Goal: Information Seeking & Learning: Learn about a topic

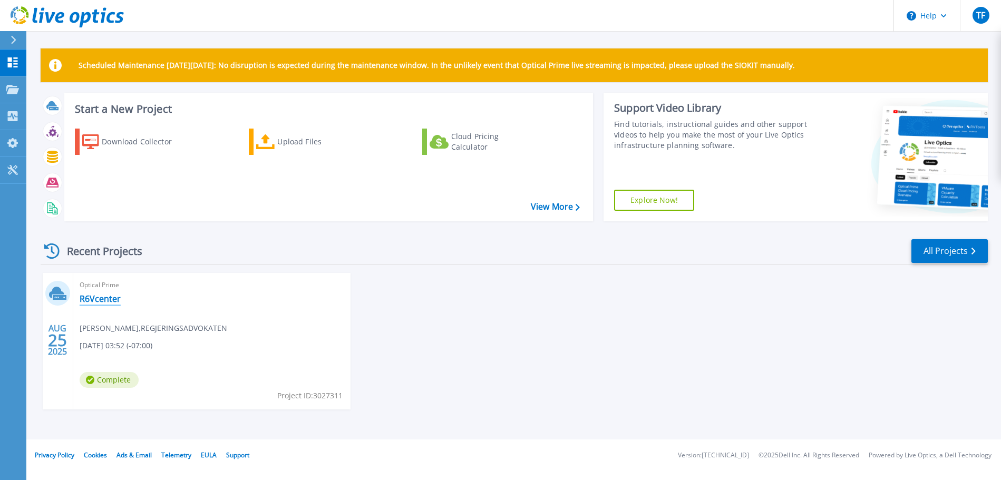
click at [86, 295] on link "R6Vcenter" at bounding box center [100, 299] width 41 height 11
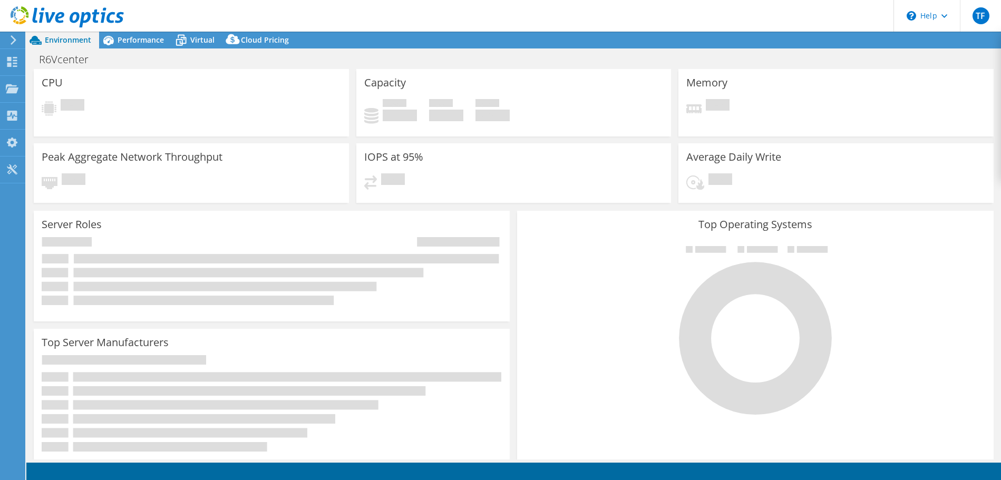
select select "EUFrankfurt"
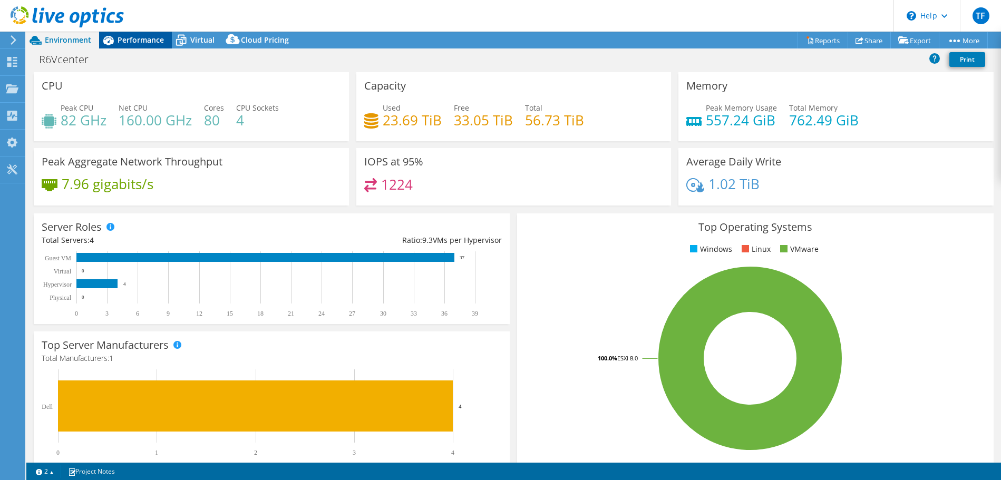
click at [135, 41] on span "Performance" at bounding box center [141, 40] width 46 height 10
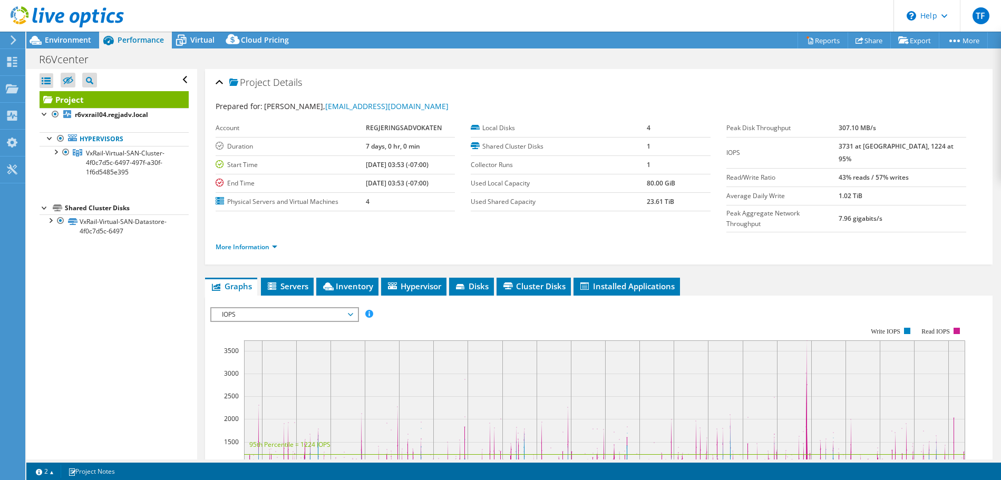
click at [353, 308] on span "IOPS" at bounding box center [284, 314] width 146 height 13
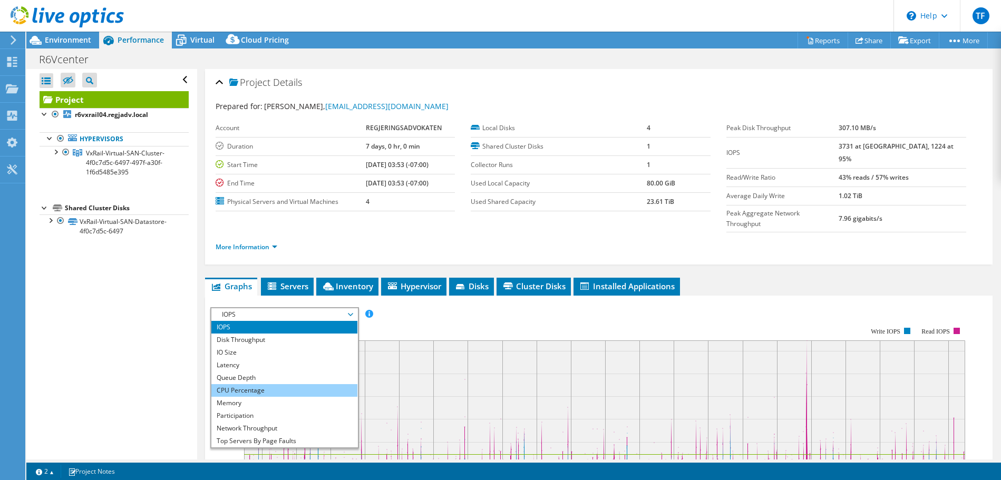
click at [263, 384] on li "CPU Percentage" at bounding box center [284, 390] width 146 height 13
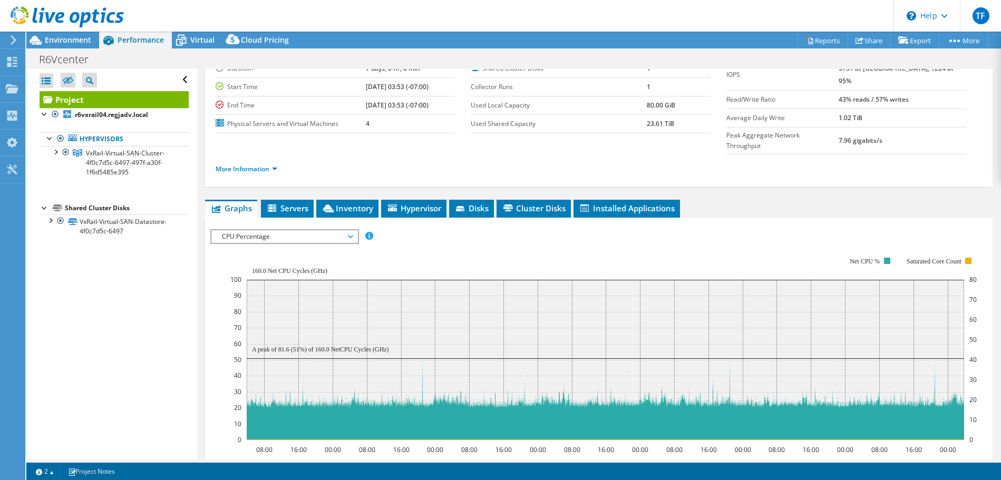
scroll to position [105, 0]
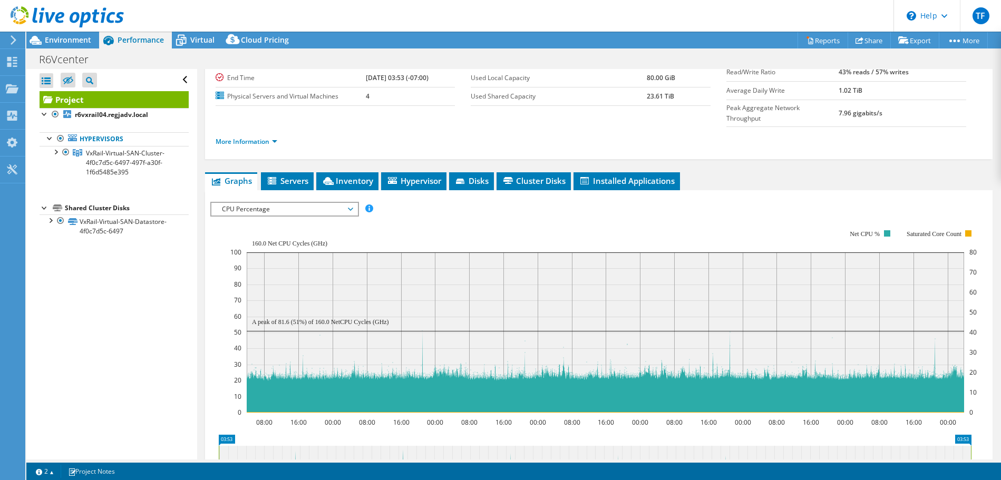
click at [352, 203] on span "CPU Percentage" at bounding box center [284, 209] width 146 height 13
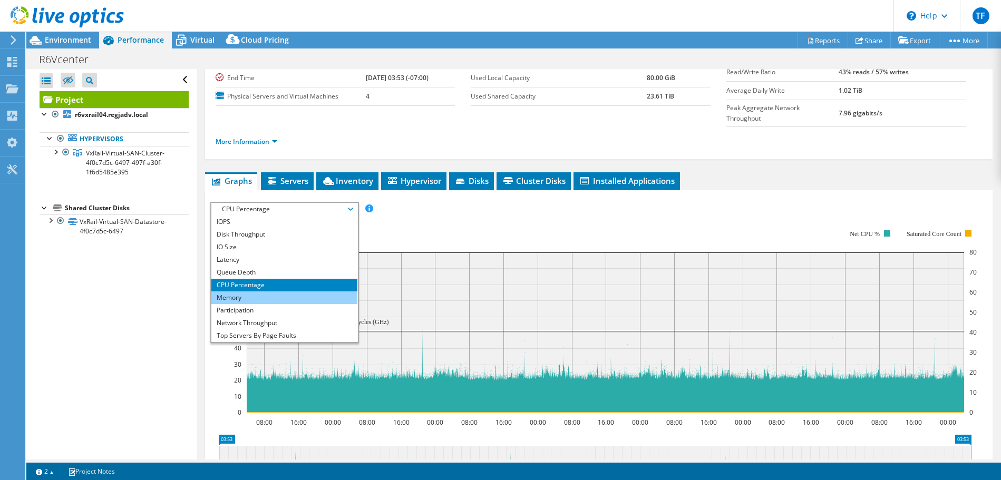
click at [291, 291] on li "Memory" at bounding box center [284, 297] width 146 height 13
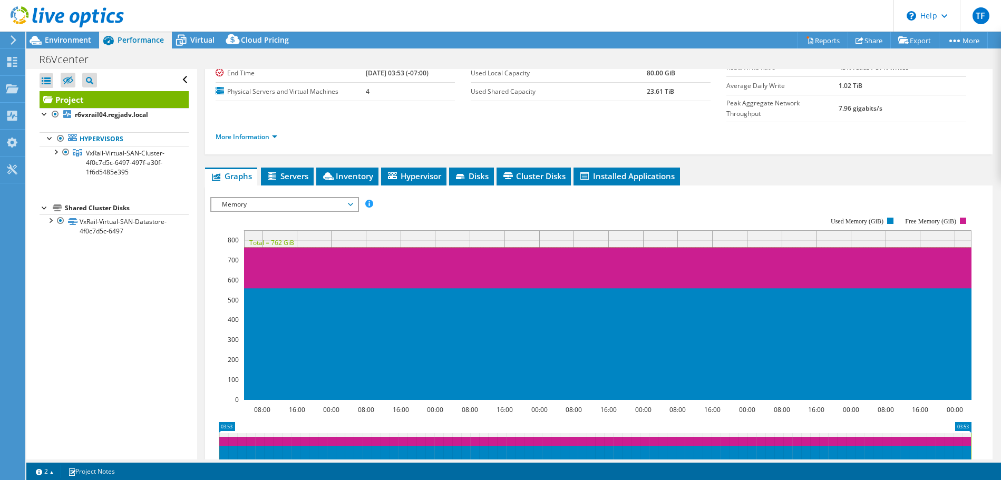
scroll to position [53, 0]
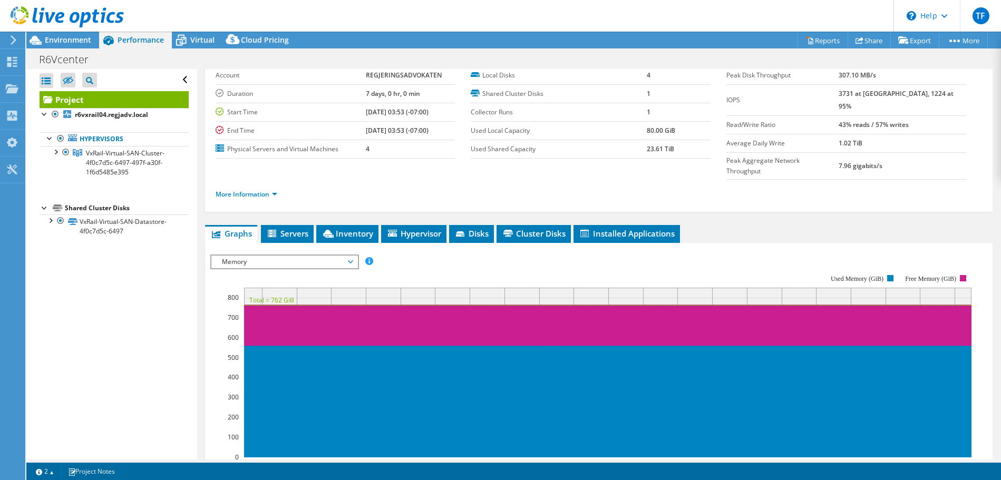
click at [350, 256] on span "Memory" at bounding box center [284, 262] width 135 height 13
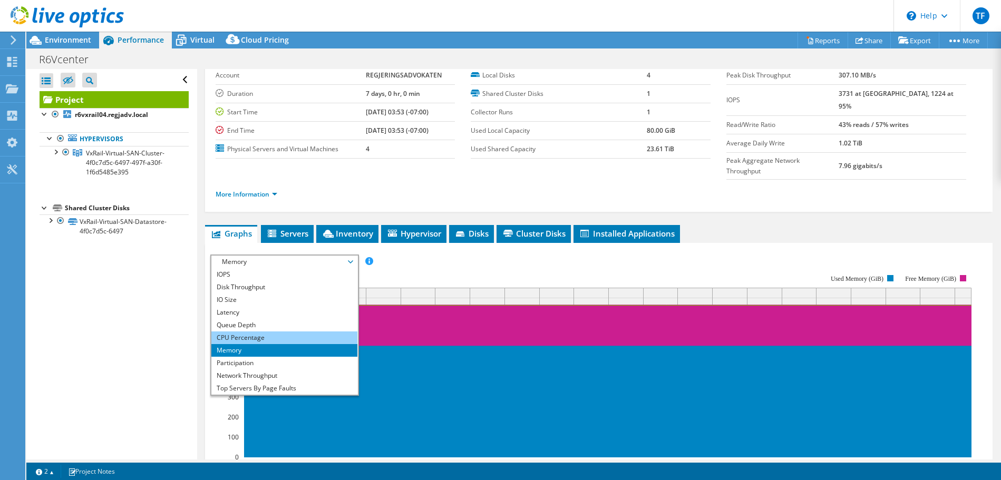
click at [252, 331] on li "CPU Percentage" at bounding box center [284, 337] width 146 height 13
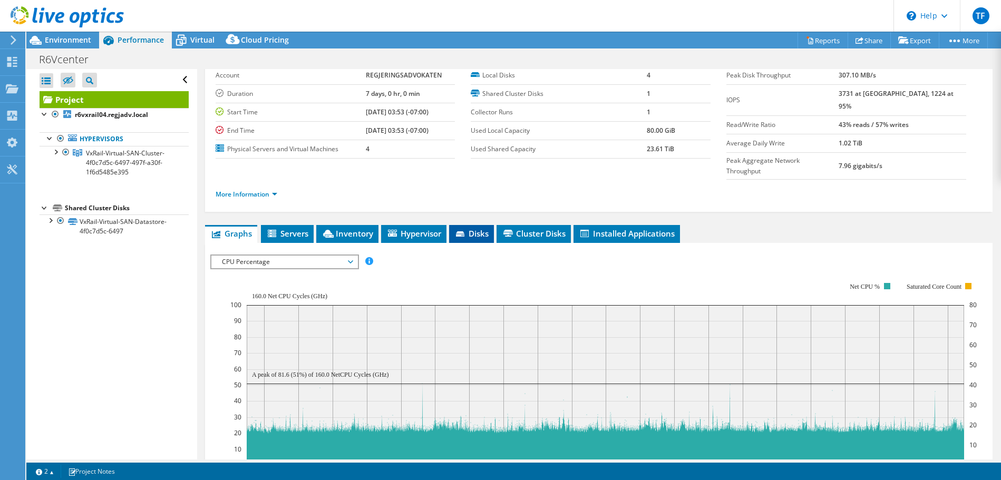
click at [476, 228] on span "Disks" at bounding box center [471, 233] width 34 height 11
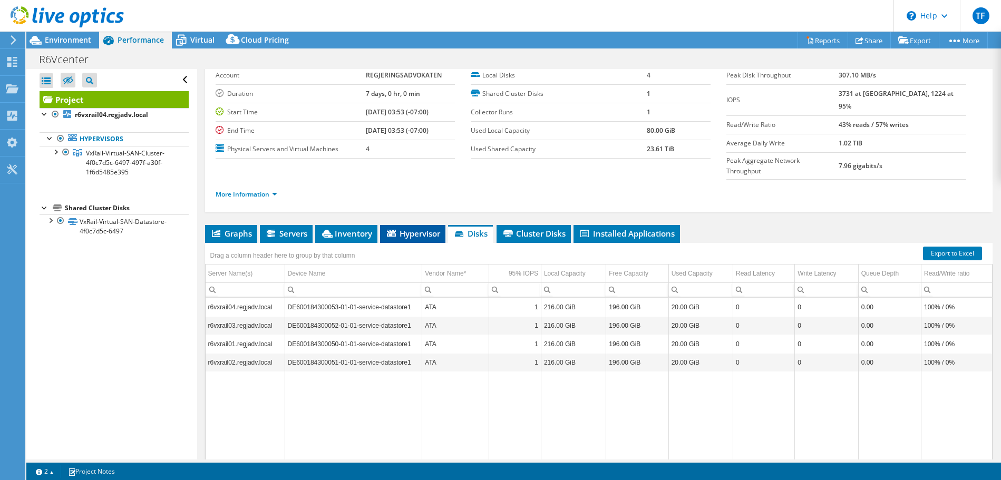
click at [423, 228] on span "Hypervisor" at bounding box center [412, 233] width 55 height 11
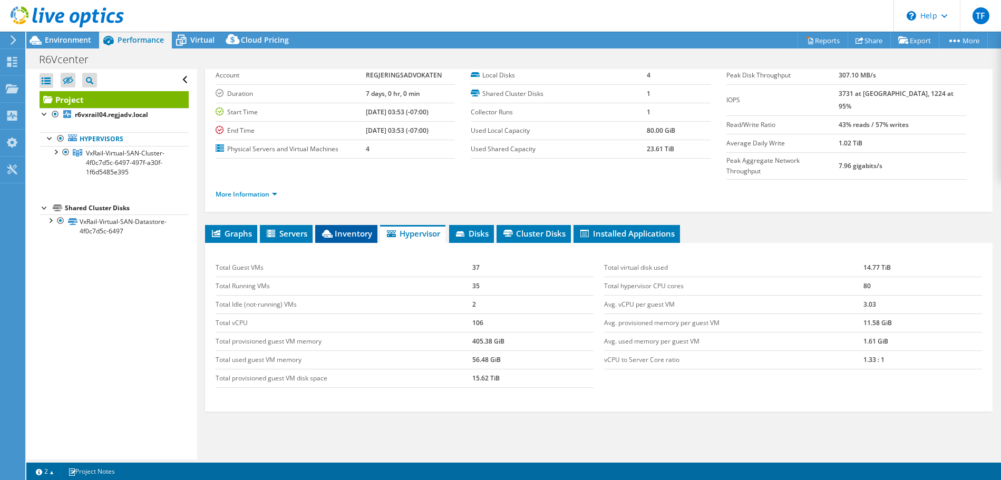
click at [347, 228] on span "Inventory" at bounding box center [346, 233] width 52 height 11
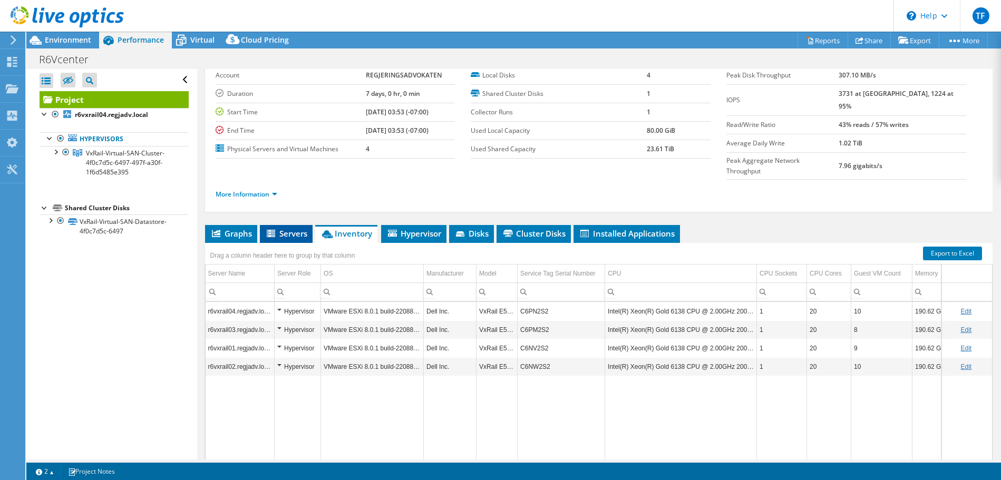
click at [292, 225] on li "Servers" at bounding box center [286, 234] width 53 height 18
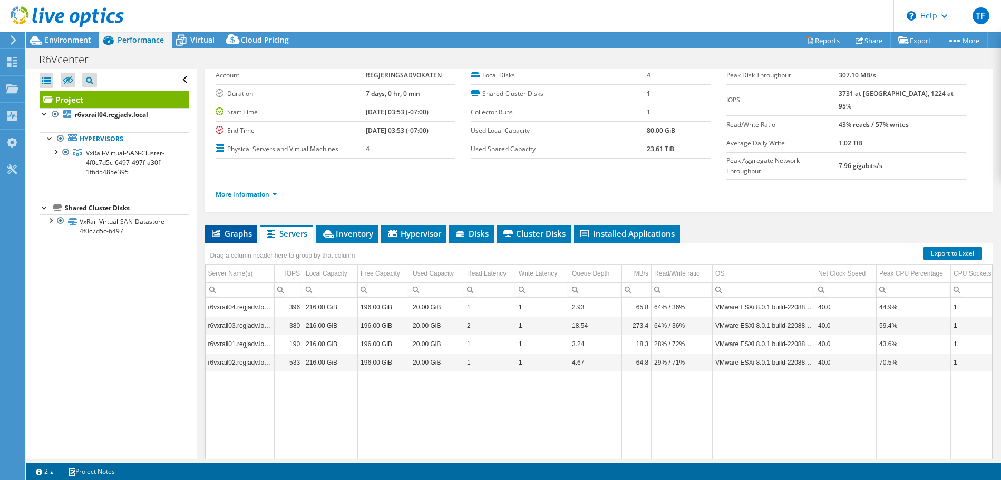
click at [227, 228] on span "Graphs" at bounding box center [231, 233] width 42 height 11
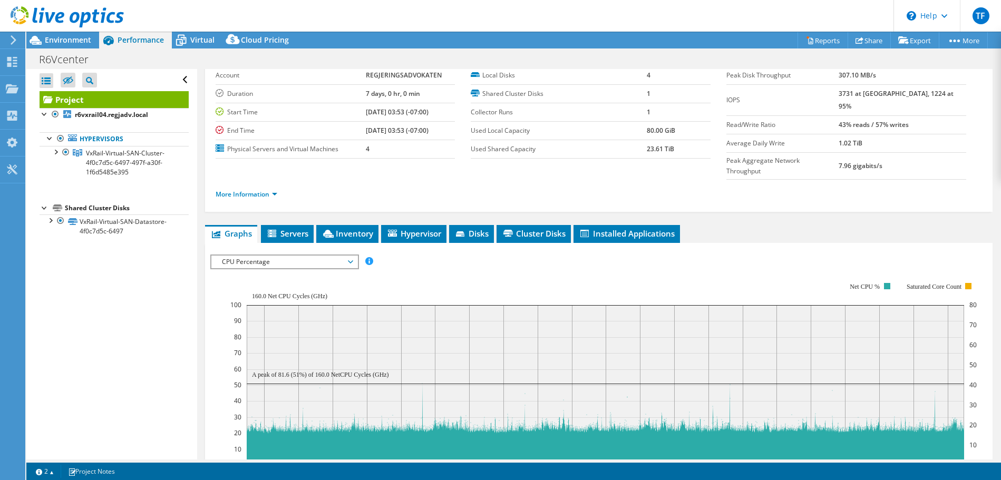
click at [349, 256] on span "CPU Percentage" at bounding box center [284, 262] width 135 height 13
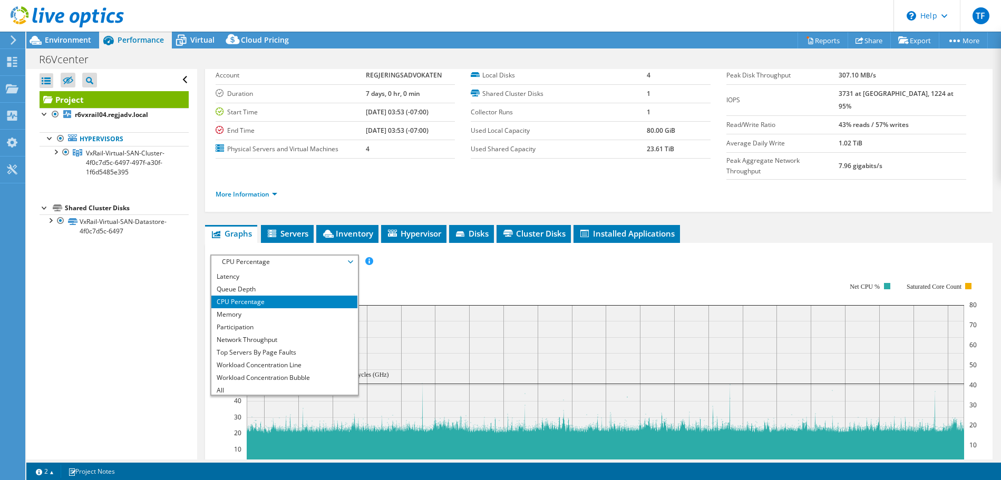
scroll to position [38, 0]
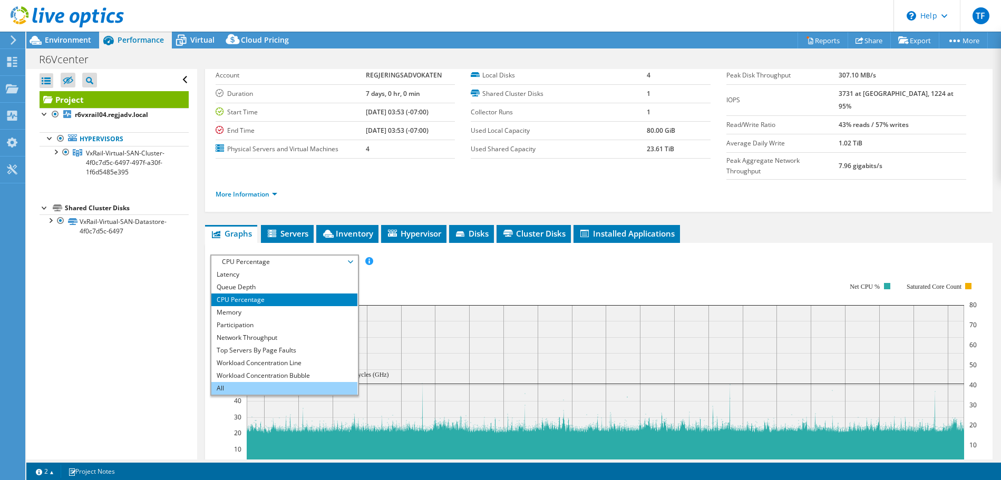
click at [312, 382] on li "All" at bounding box center [284, 388] width 146 height 13
